Goal: Go to known website: Access a specific website the user already knows

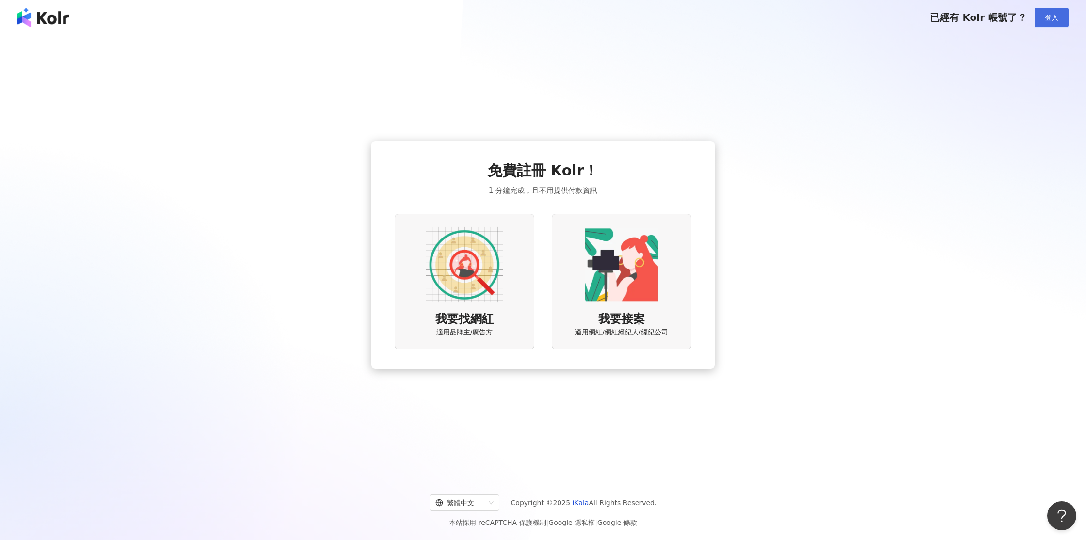
click at [1062, 16] on button "登入" at bounding box center [1052, 17] width 34 height 19
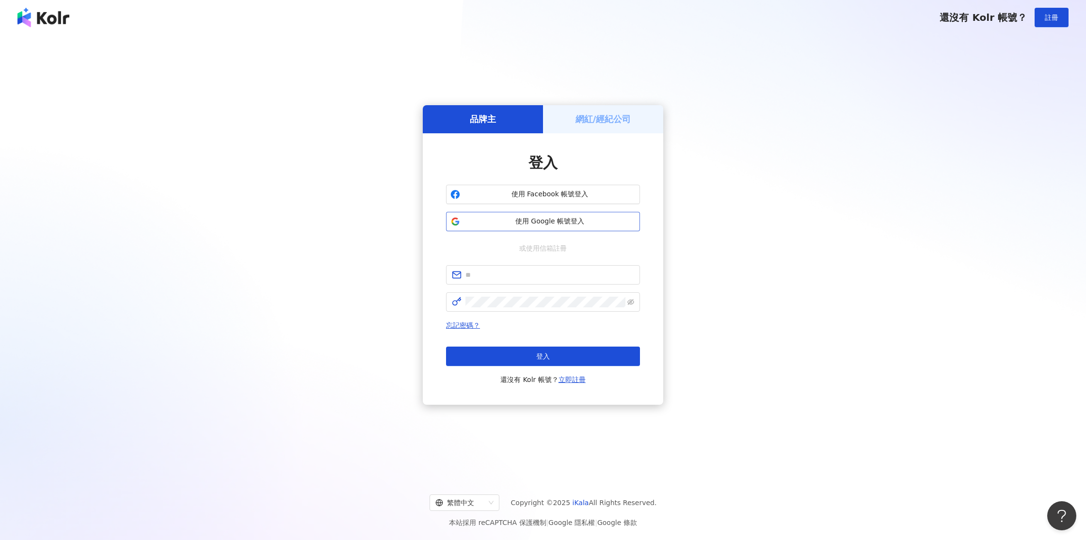
click at [580, 218] on span "使用 Google 帳號登入" at bounding box center [550, 222] width 172 height 10
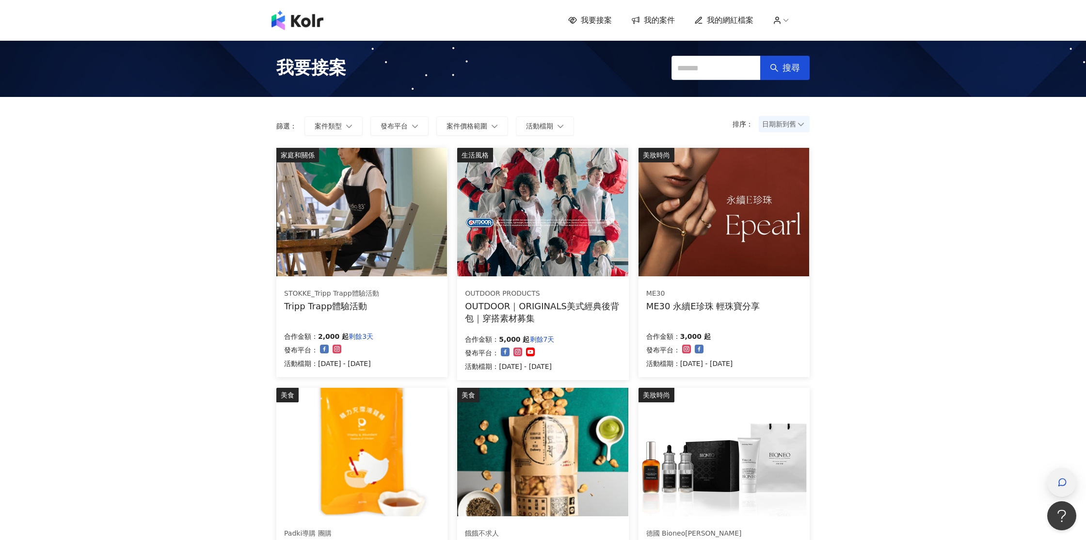
click at [1068, 477] on div "button" at bounding box center [1062, 483] width 13 height 22
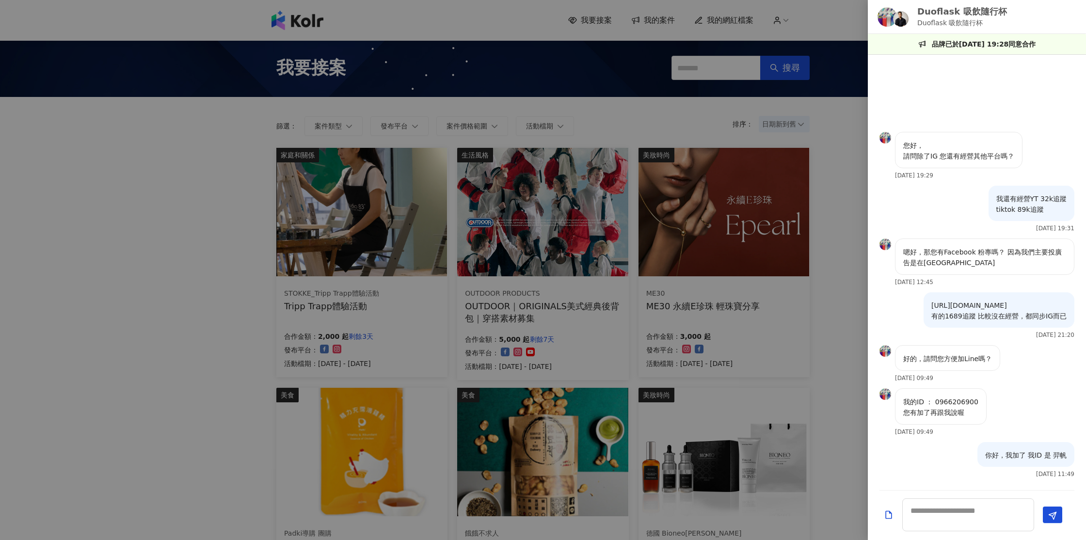
click at [830, 217] on div at bounding box center [543, 270] width 1086 height 540
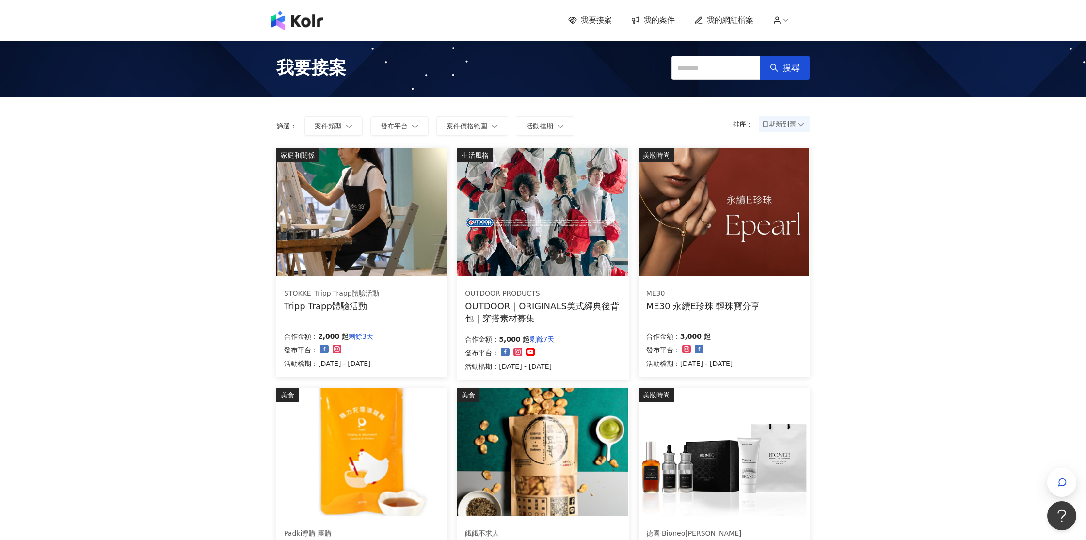
click at [934, 356] on div "我要接案 我的案件 我的網紅檔案 我要接案 搜尋 排序： 日期新到舊 篩選： 案件類型 發布平台 案件價格範圍 活動檔期 清除 套用 家庭和關係 STOKKE…" at bounding box center [543, 521] width 1086 height 1043
